Goal: Transaction & Acquisition: Purchase product/service

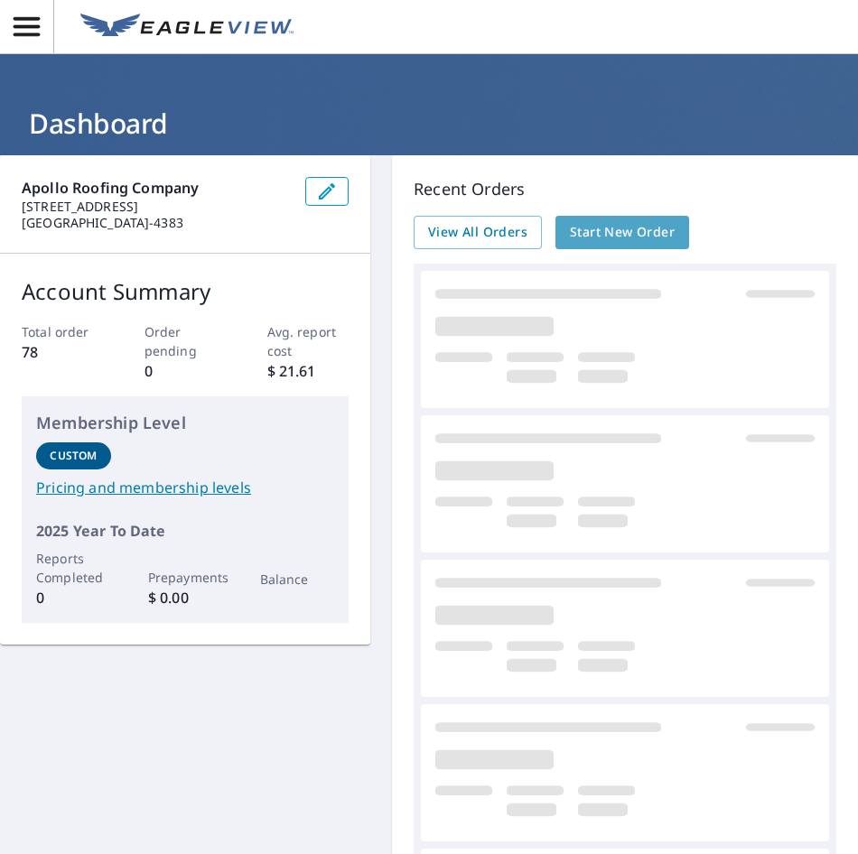
click at [634, 236] on span "Start New Order" at bounding box center [622, 232] width 105 height 23
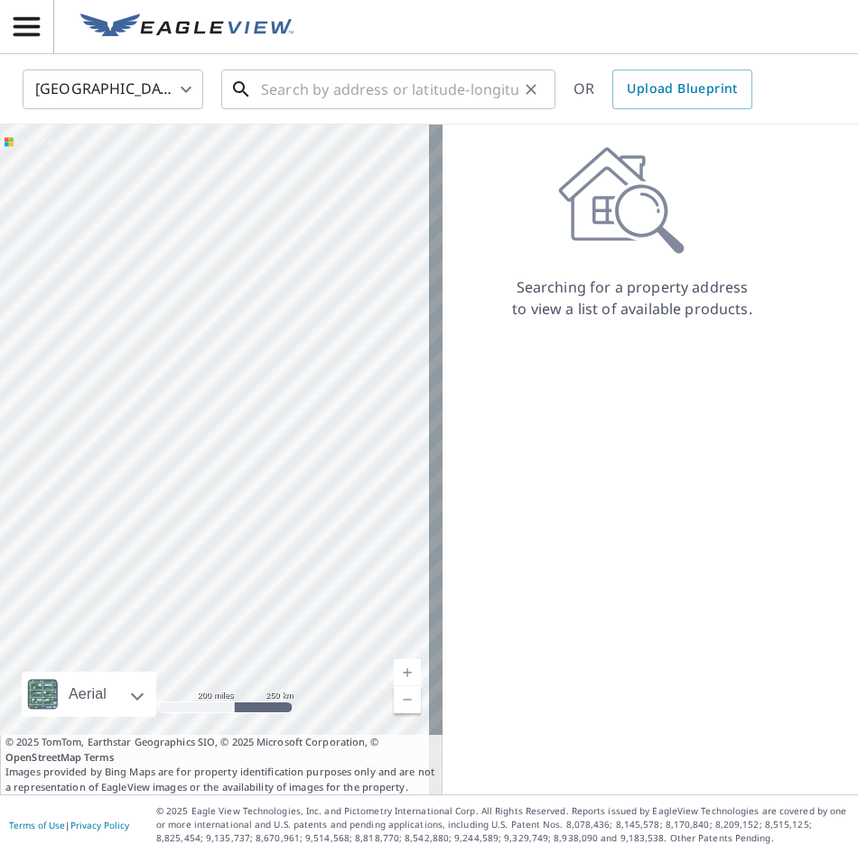
click at [290, 93] on input "text" at bounding box center [389, 89] width 257 height 51
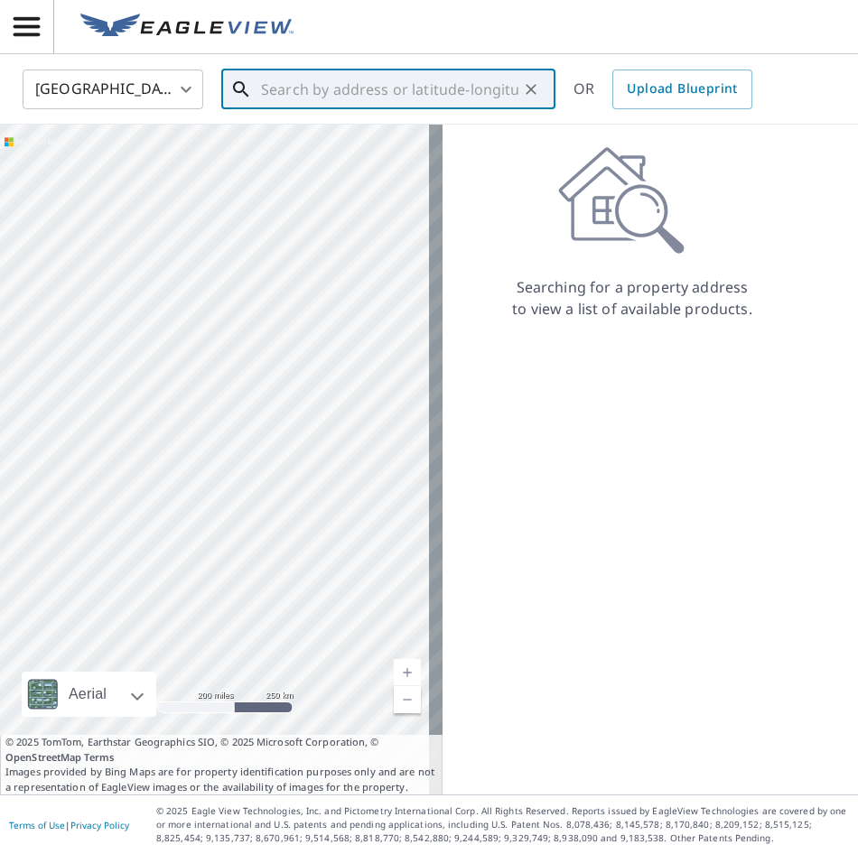
paste input "[STREET_ADDRESS][PERSON_NAME]"
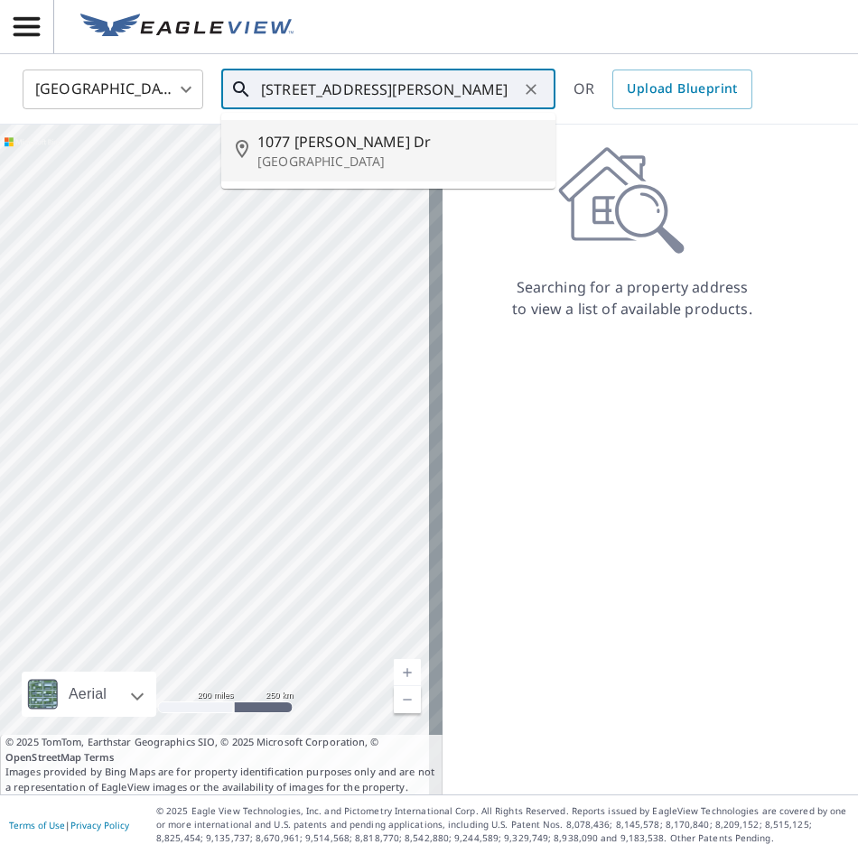
click at [315, 135] on span "1077 [PERSON_NAME] Dr" at bounding box center [399, 142] width 284 height 22
type input "[STREET_ADDRESS][PERSON_NAME][PERSON_NAME]"
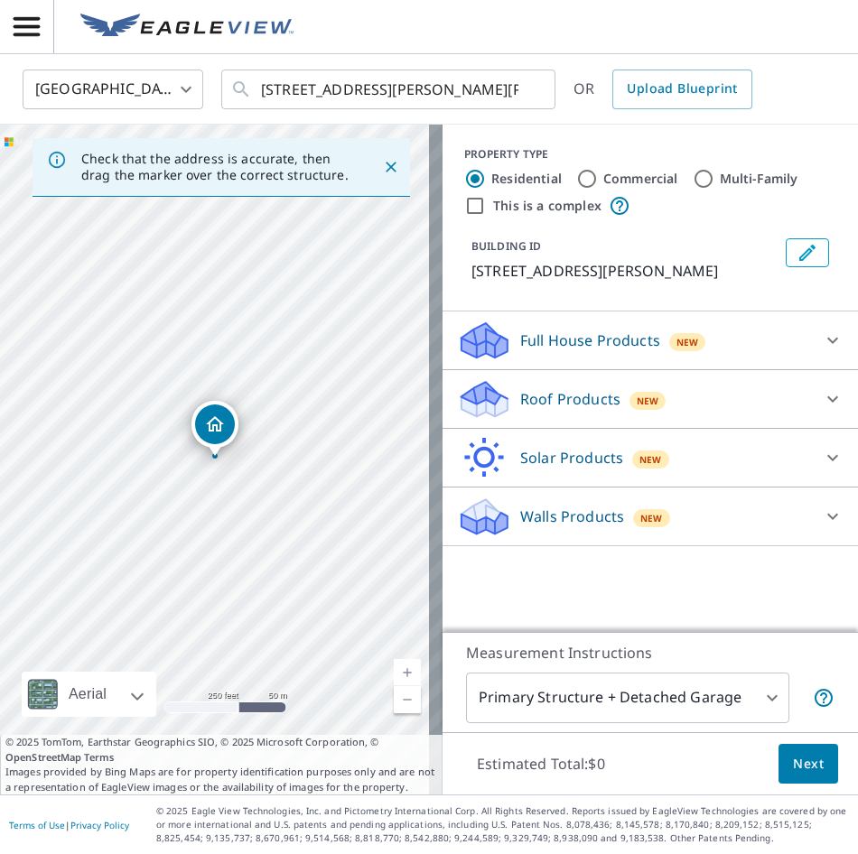
click at [822, 398] on icon at bounding box center [833, 399] width 22 height 22
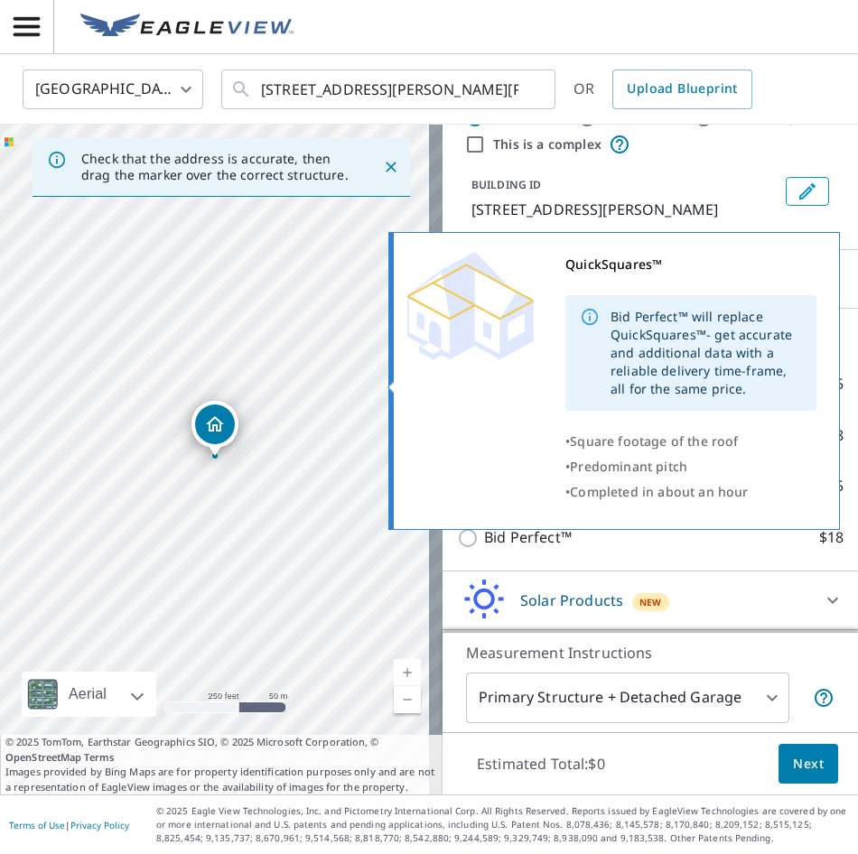
scroll to position [118, 0]
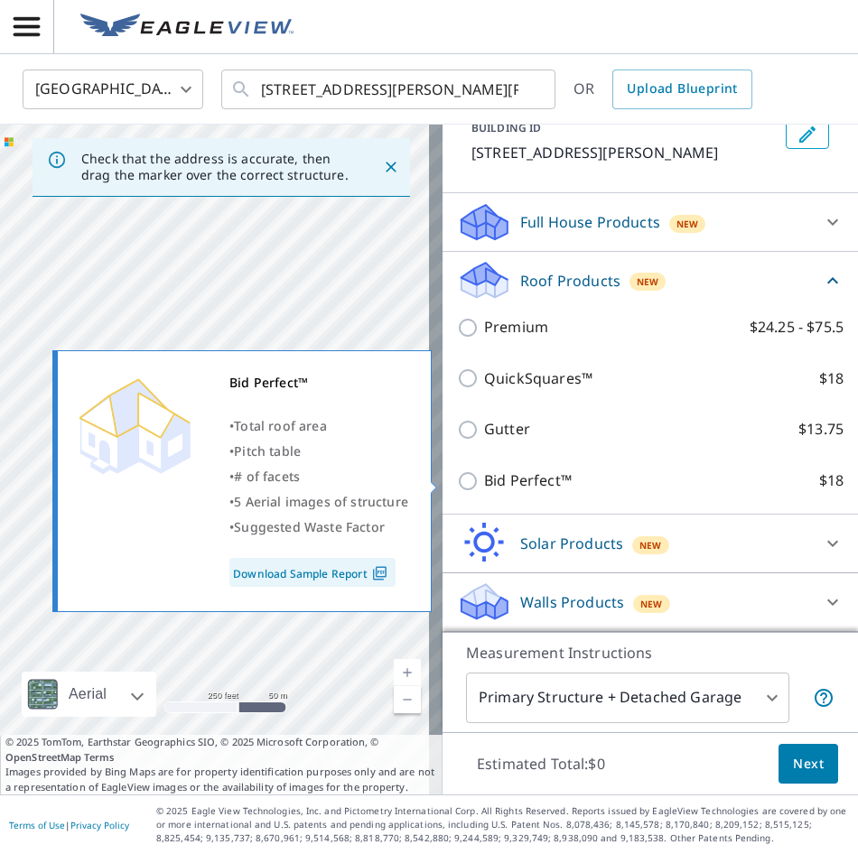
click at [457, 474] on input "Bid Perfect™ $18" at bounding box center [470, 481] width 27 height 22
checkbox input "true"
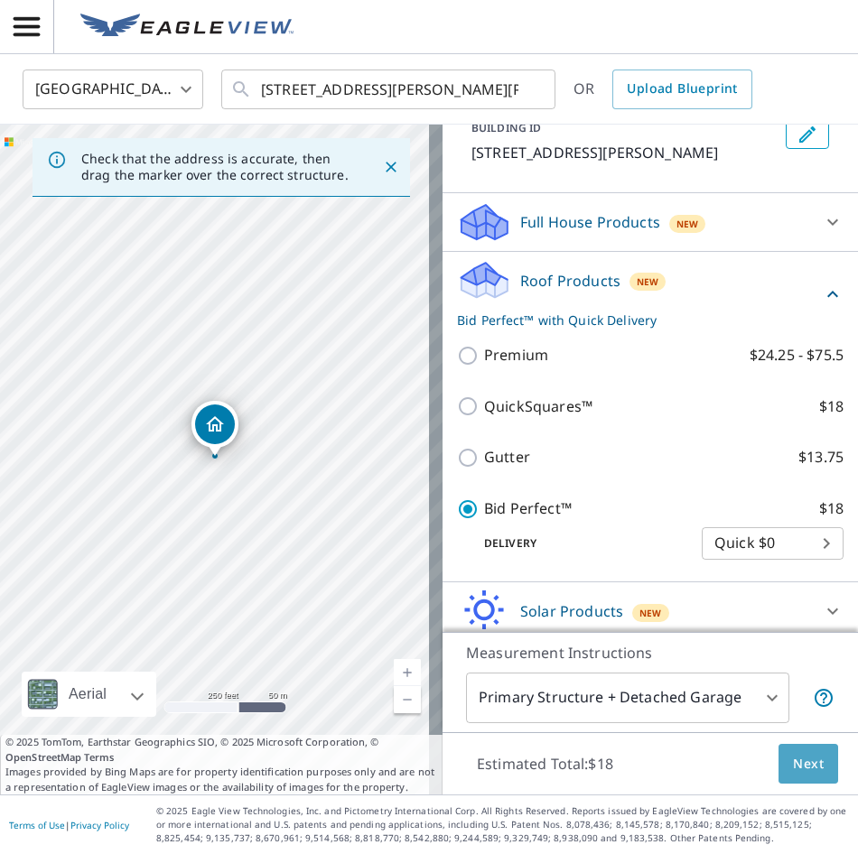
click at [793, 767] on span "Next" at bounding box center [808, 764] width 31 height 23
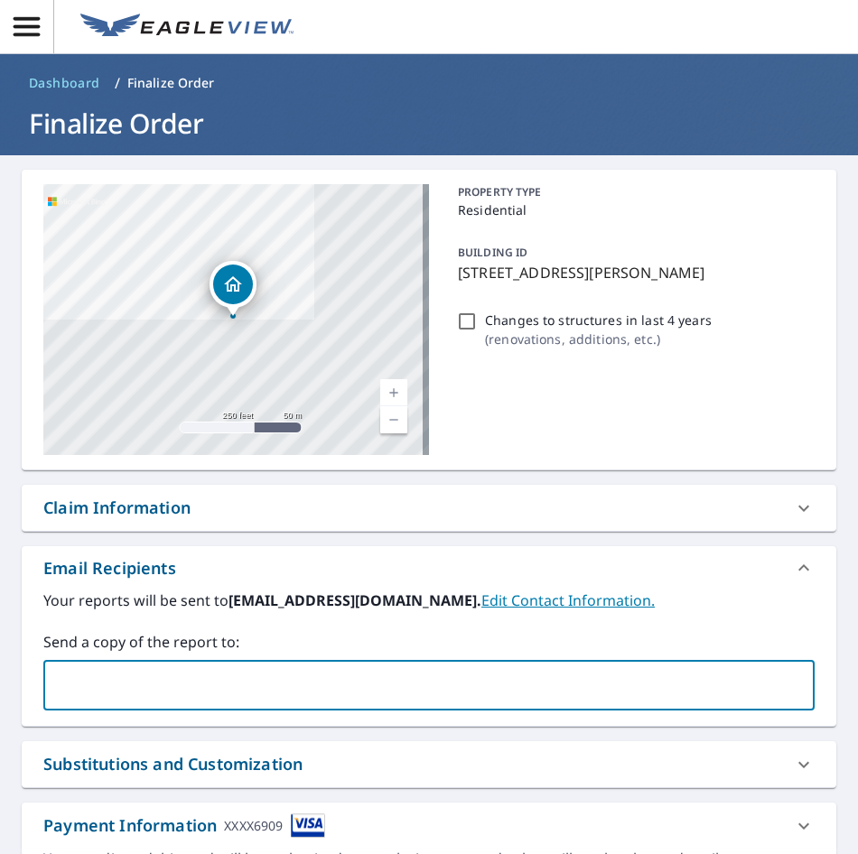
click at [290, 690] on input "text" at bounding box center [415, 685] width 728 height 34
drag, startPoint x: 349, startPoint y: 685, endPoint x: 16, endPoint y: 687, distance: 333.2
click at [16, 687] on div "[STREET_ADDRESS][PERSON_NAME] Aerial Road A standard road map Aerial A detailed…" at bounding box center [429, 760] width 858 height 1210
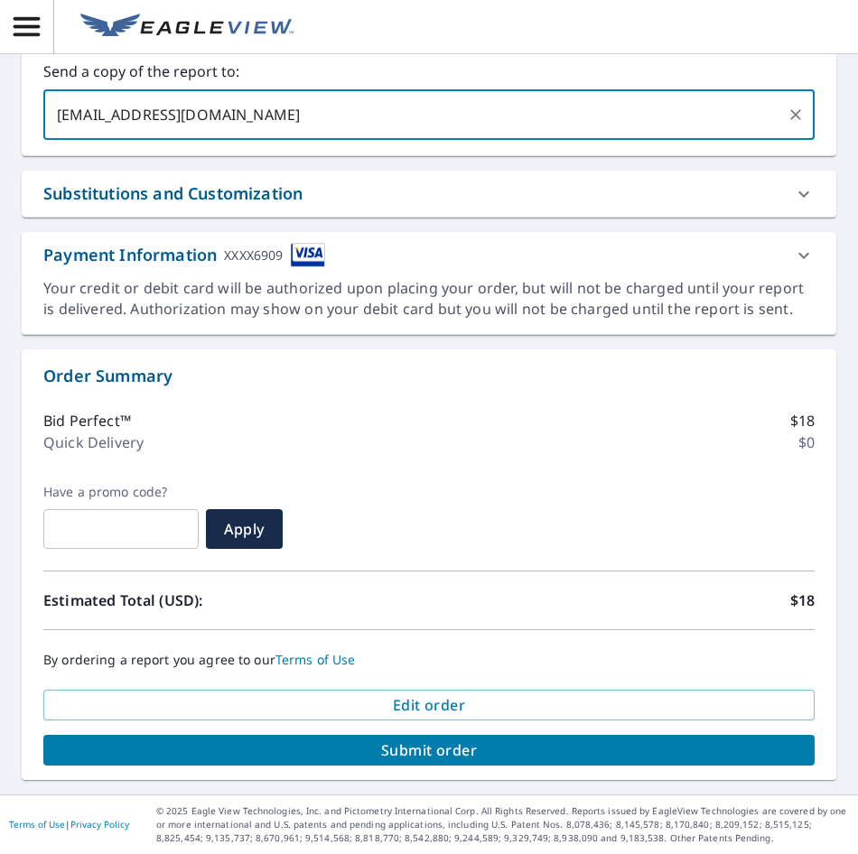
type input "[EMAIL_ADDRESS][DOMAIN_NAME]"
click at [411, 746] on span "Submit order" at bounding box center [429, 750] width 742 height 20
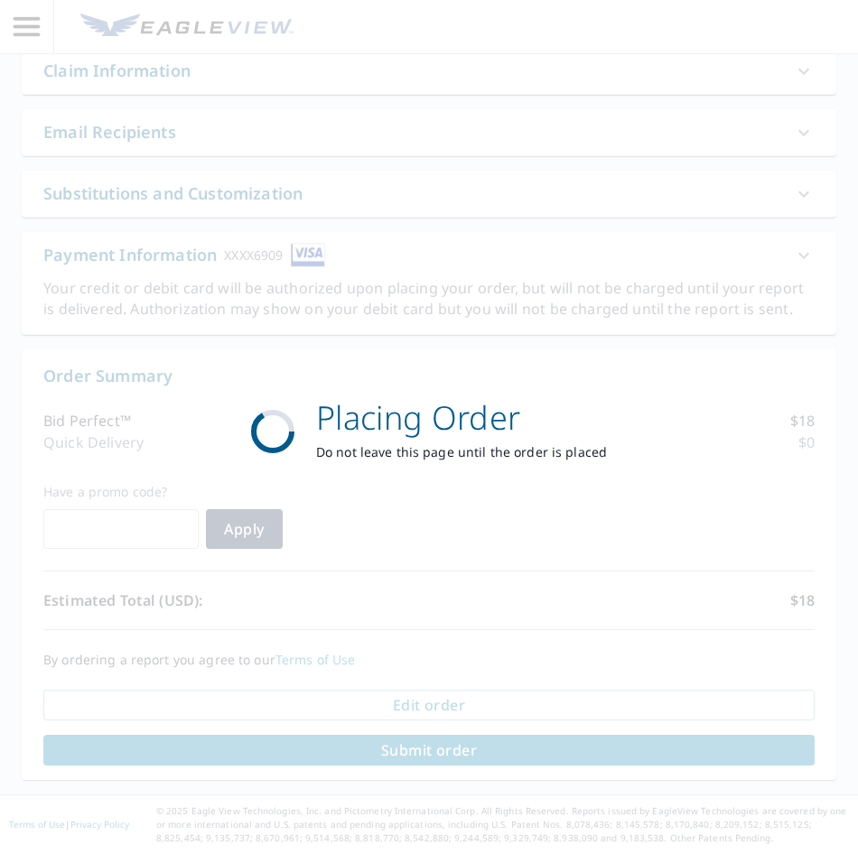
scroll to position [437, 0]
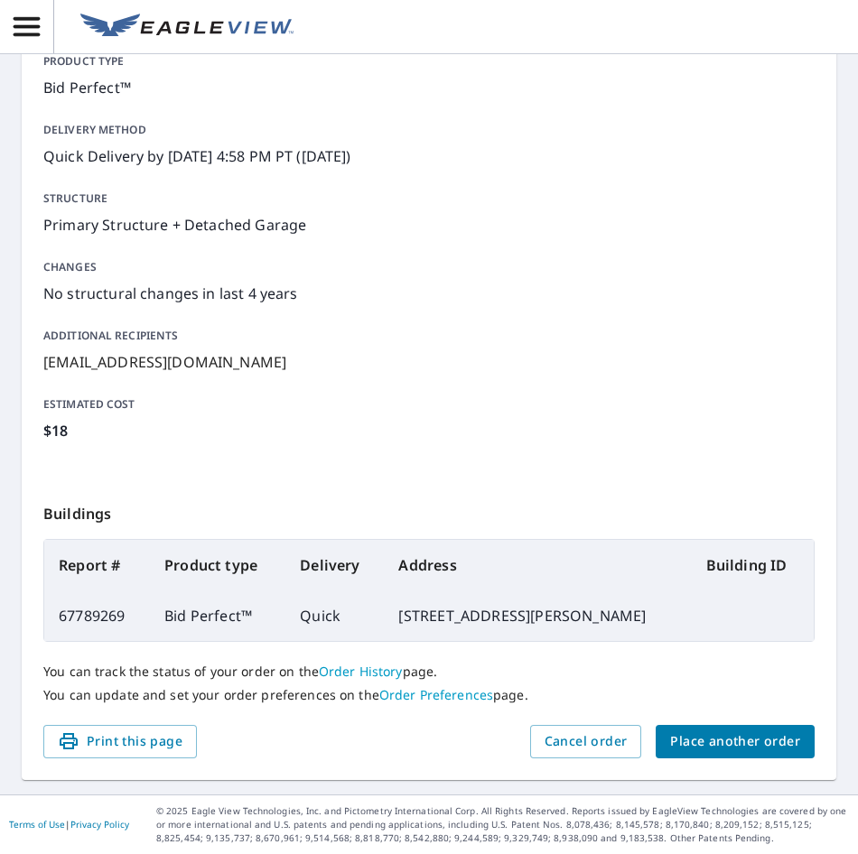
scroll to position [210, 0]
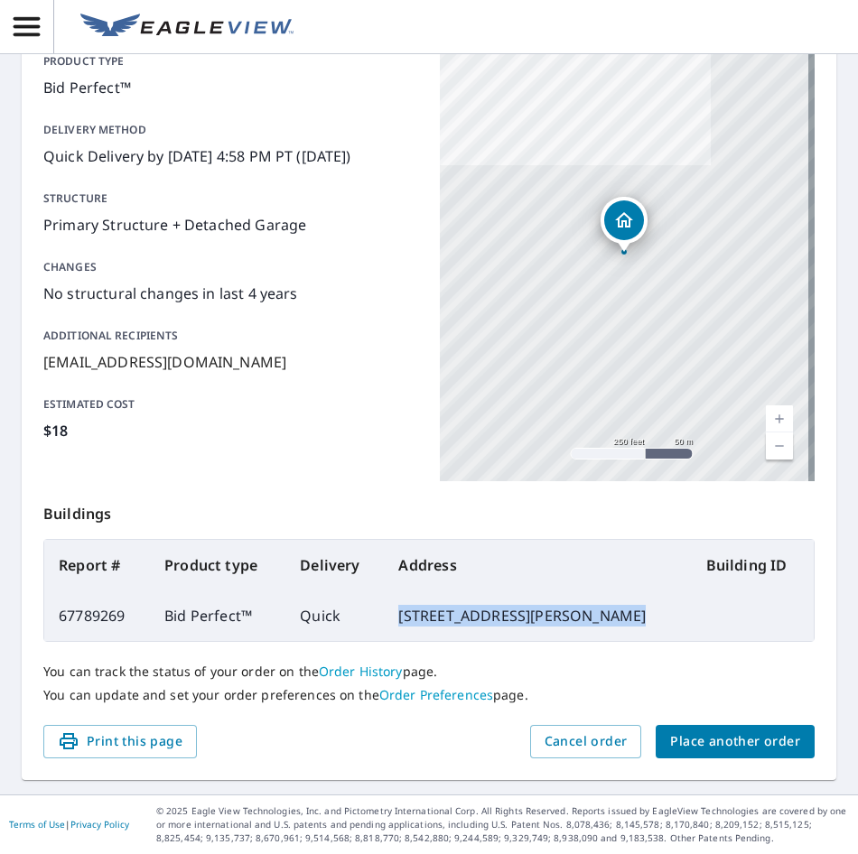
drag, startPoint x: 386, startPoint y: 617, endPoint x: 695, endPoint y: 610, distance: 308.9
click at [695, 610] on tr "67789269 Bid Perfect™ Quick [STREET_ADDRESS][PERSON_NAME]" at bounding box center [428, 615] width 769 height 51
copy td "[STREET_ADDRESS][PERSON_NAME]"
